Goal: Information Seeking & Learning: Learn about a topic

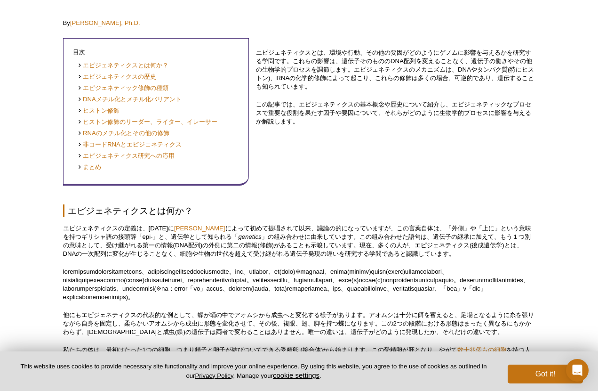
scroll to position [197, 0]
click at [542, 375] on button "Got it!" at bounding box center [545, 373] width 75 height 19
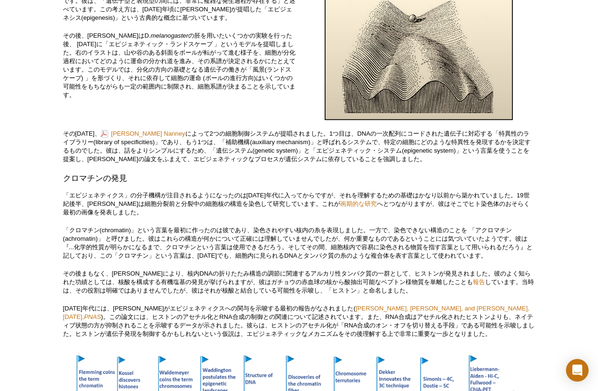
scroll to position [684, 0]
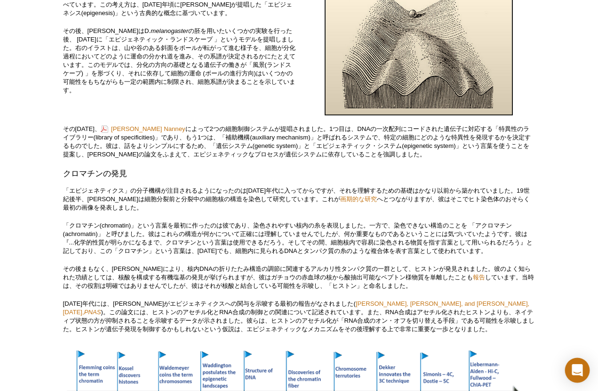
click at [579, 375] on div "Open Intercom Messenger" at bounding box center [577, 370] width 25 height 25
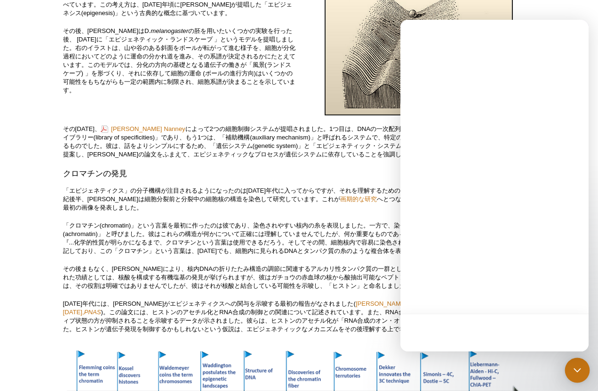
scroll to position [0, 0]
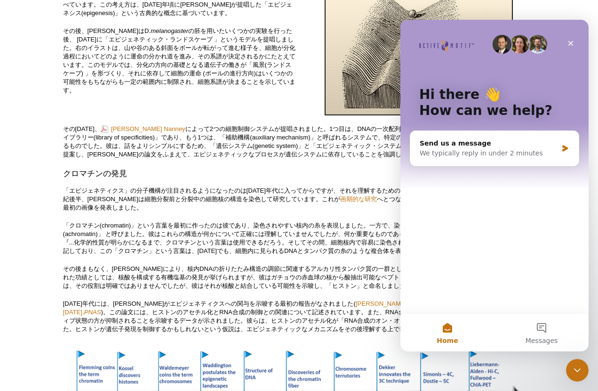
click at [570, 47] on div "Close" at bounding box center [570, 43] width 17 height 17
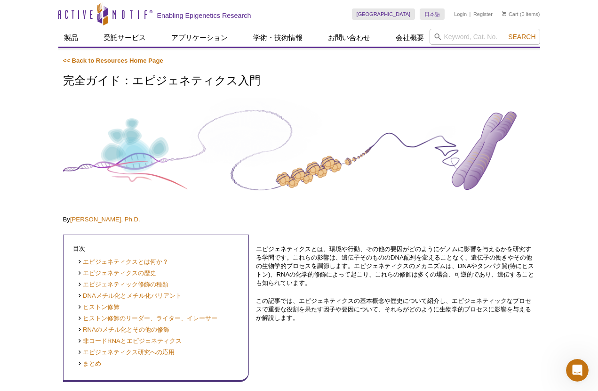
click at [113, 61] on link "<< Back to Resources Home Page" at bounding box center [113, 60] width 100 height 7
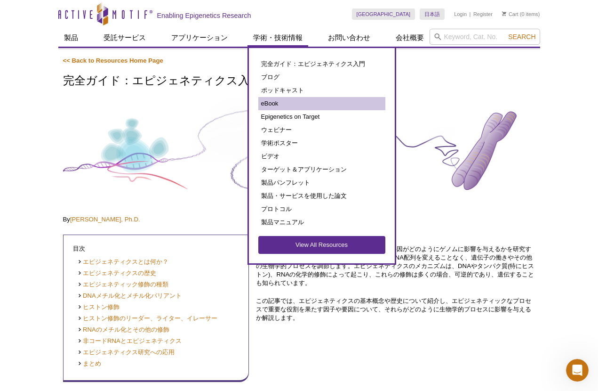
click at [303, 100] on link "eBook" at bounding box center [321, 103] width 127 height 13
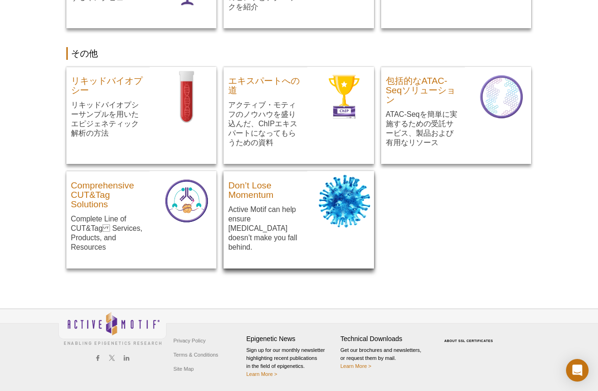
scroll to position [556, 0]
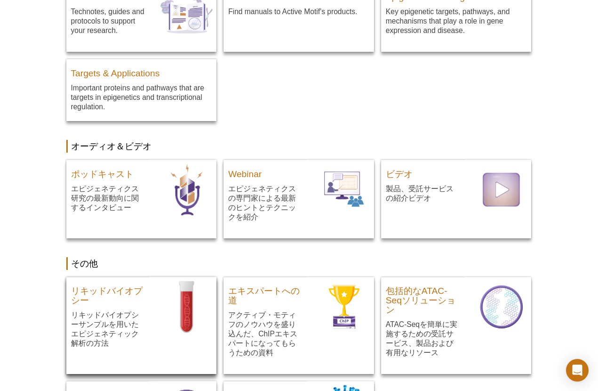
scroll to position [345, 0]
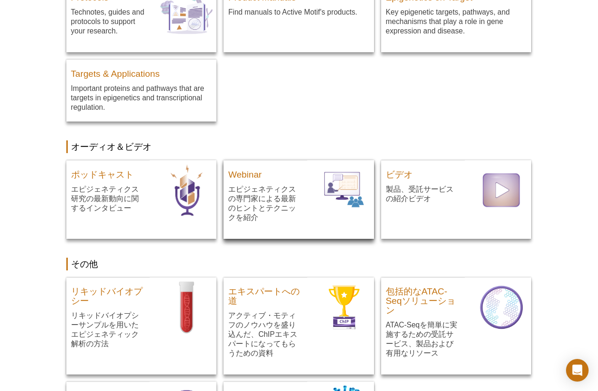
click at [270, 197] on p "エピジェネティクスの専門家による最新のヒントとテクニックを紹介" at bounding box center [265, 203] width 74 height 38
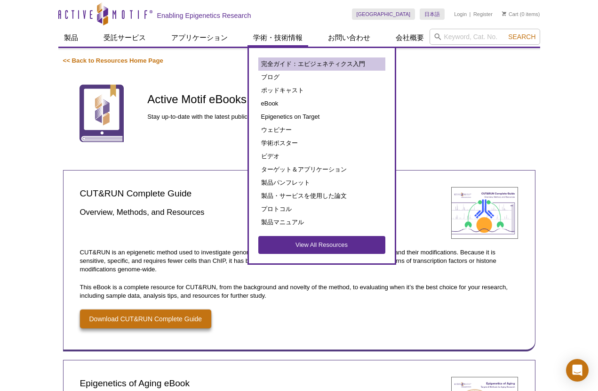
click at [289, 65] on link "完全ガイド：エピジェネティクス入門" at bounding box center [321, 63] width 127 height 13
